Goal: Information Seeking & Learning: Learn about a topic

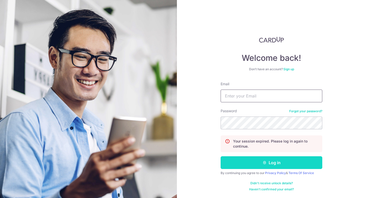
type input "[PERSON_NAME][EMAIL_ADDRESS][DOMAIN_NAME]"
click at [278, 166] on button "Log in" at bounding box center [271, 162] width 102 height 13
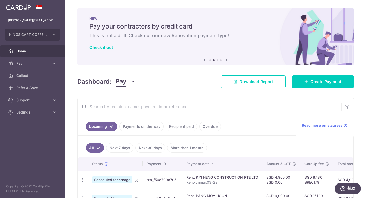
click at [204, 35] on h6 "This is not a drill. Check out our new Renovation payment type!" at bounding box center [215, 36] width 252 height 6
click at [203, 60] on icon at bounding box center [204, 60] width 6 height 6
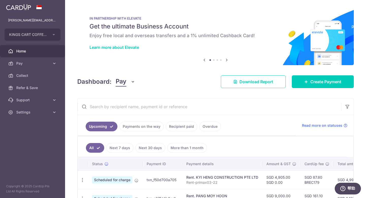
click at [224, 59] on icon at bounding box center [226, 60] width 6 height 6
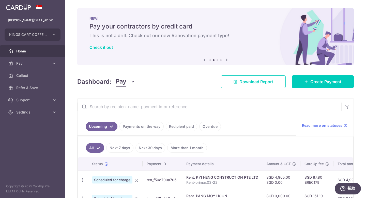
click at [203, 61] on icon at bounding box center [204, 60] width 6 height 6
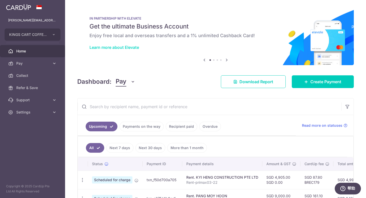
click at [107, 48] on link "Learn more about Elevate" at bounding box center [114, 47] width 50 height 5
click at [225, 60] on icon at bounding box center [226, 60] width 6 height 6
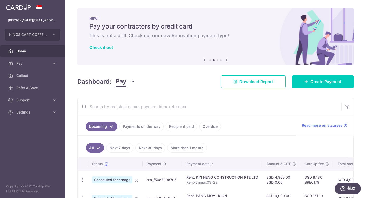
click at [225, 60] on icon at bounding box center [226, 60] width 6 height 6
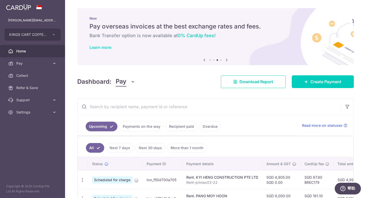
click at [104, 49] on link "Learn more" at bounding box center [100, 47] width 22 height 5
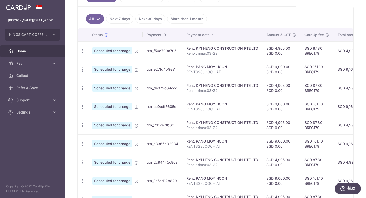
scroll to position [126, 0]
